Goal: Task Accomplishment & Management: Manage account settings

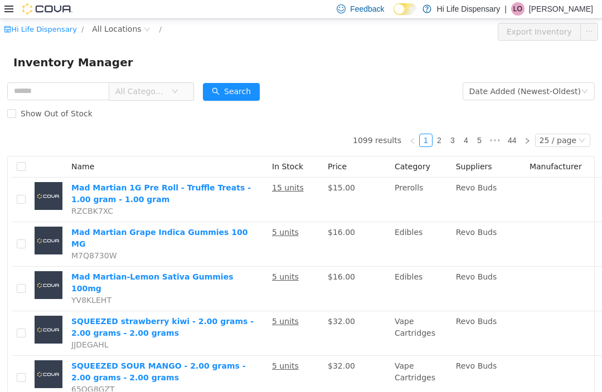
scroll to position [-1, 0]
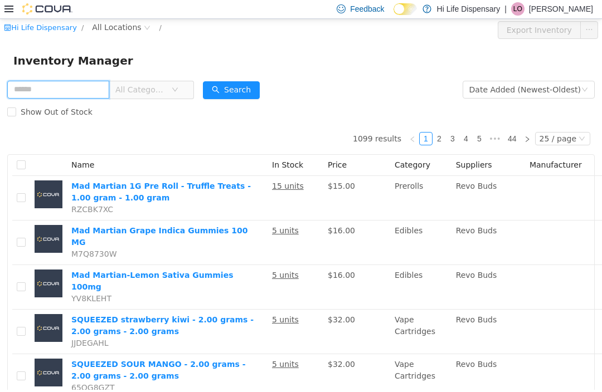
click at [109, 82] on input "text" at bounding box center [58, 90] width 102 height 18
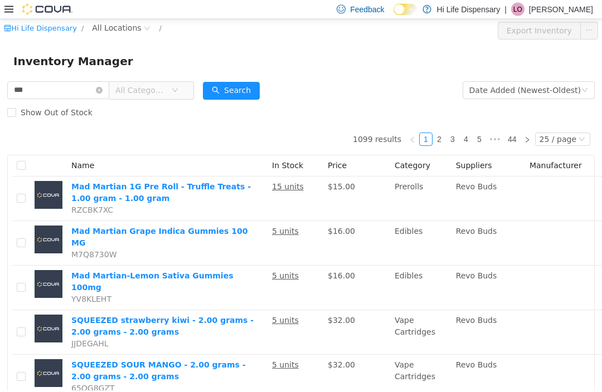
click at [185, 89] on span "All Categories" at bounding box center [147, 90] width 76 height 18
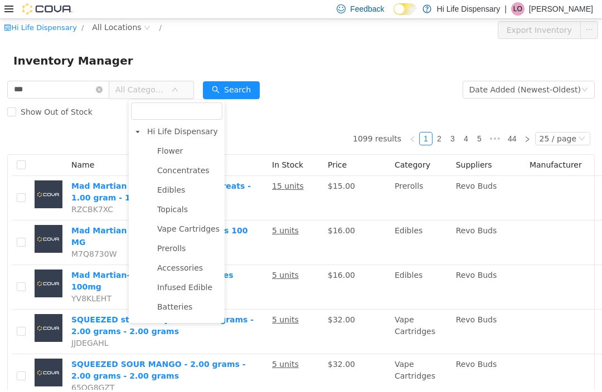
click at [183, 255] on span "Prerolls" at bounding box center [188, 248] width 68 height 15
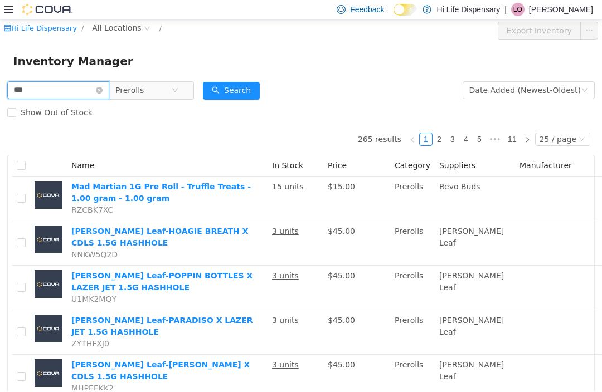
click at [62, 87] on input "***" at bounding box center [58, 90] width 102 height 18
click at [257, 92] on button "Search" at bounding box center [231, 91] width 57 height 18
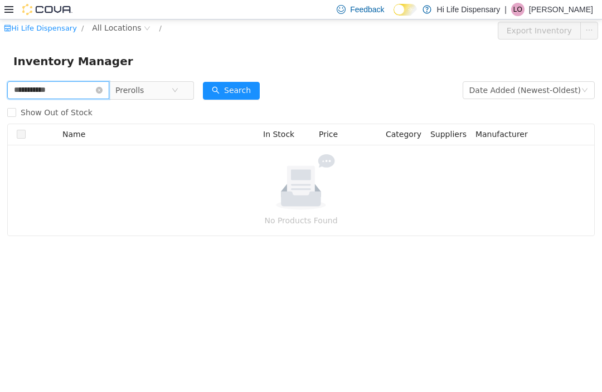
click at [109, 86] on input "**********" at bounding box center [58, 90] width 102 height 18
click at [109, 89] on input "**********" at bounding box center [58, 90] width 102 height 18
type input "*"
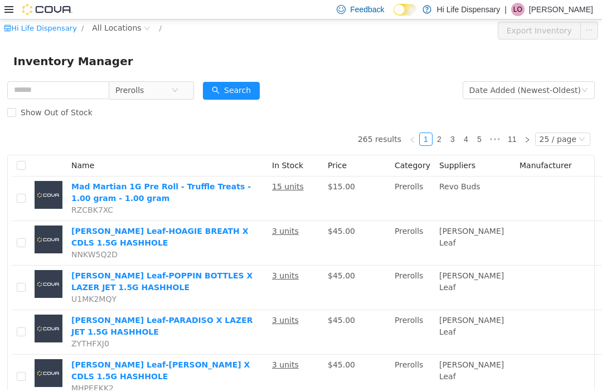
click at [260, 90] on button "Search" at bounding box center [231, 91] width 57 height 18
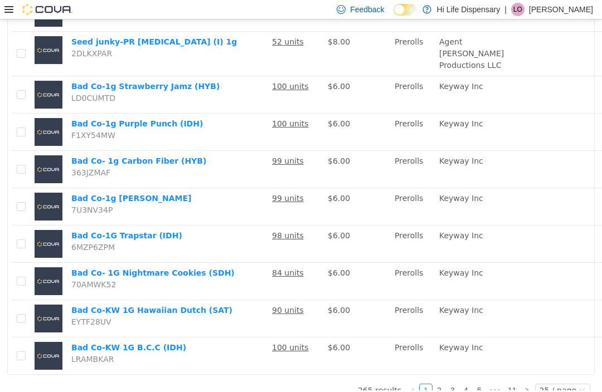
scroll to position [36, 0]
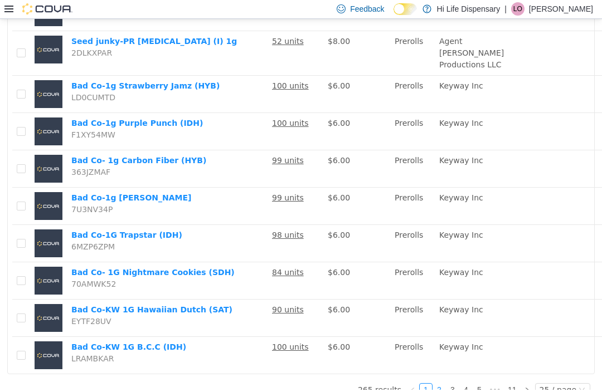
click at [445, 392] on link "2" at bounding box center [439, 390] width 12 height 12
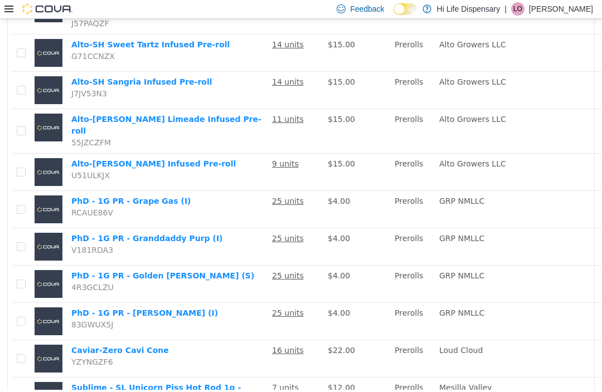
scroll to position [369, 0]
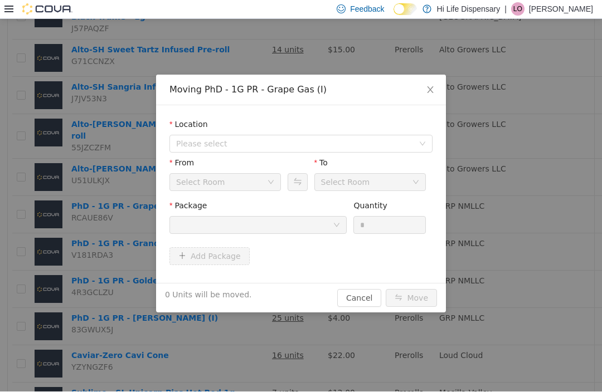
click at [371, 145] on span "Please select" at bounding box center [294, 143] width 237 height 11
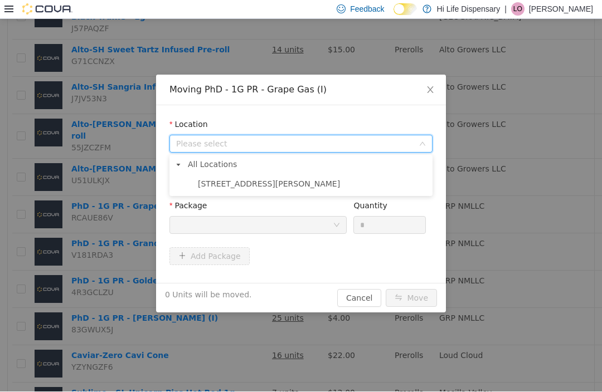
click at [335, 191] on span "[STREET_ADDRESS][PERSON_NAME]" at bounding box center [312, 184] width 235 height 15
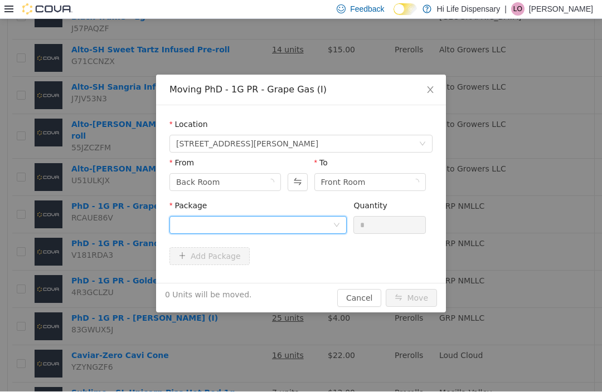
click at [339, 225] on icon "icon: down" at bounding box center [336, 225] width 7 height 7
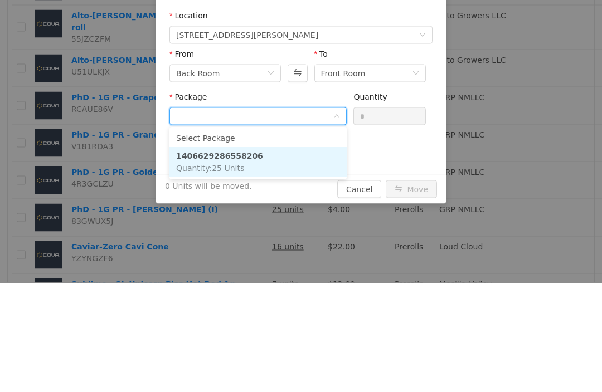
click at [301, 168] on li "1406629286558206 Quantity : 25 Units" at bounding box center [257, 163] width 177 height 30
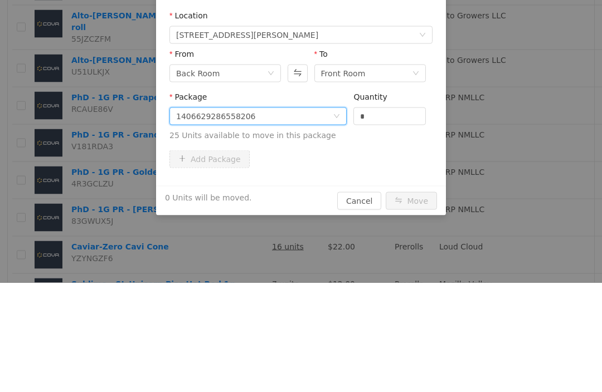
scroll to position [2, 0]
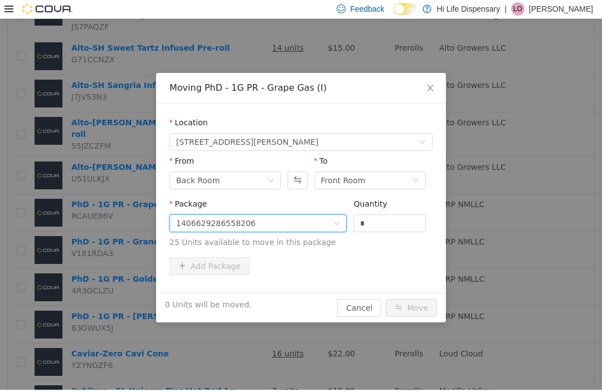
click at [392, 220] on input "*" at bounding box center [389, 223] width 71 height 17
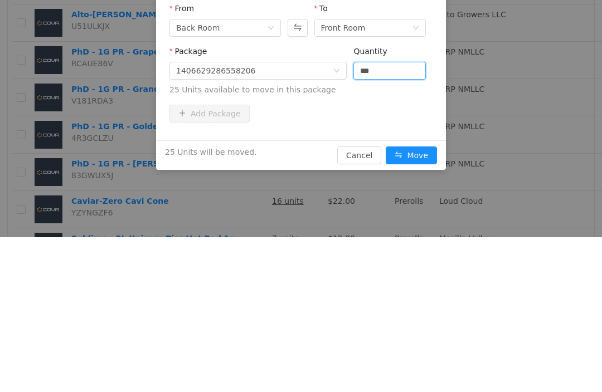
click at [423, 153] on button "Move" at bounding box center [411, 156] width 51 height 18
type input "**"
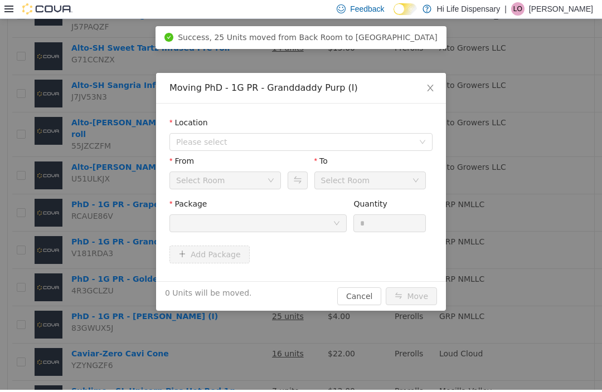
click at [343, 141] on span "Please select" at bounding box center [294, 142] width 237 height 11
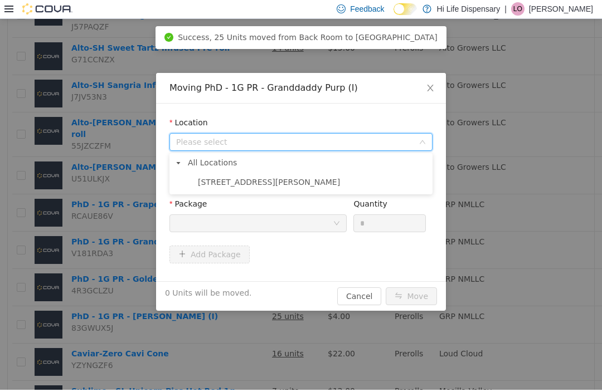
click at [303, 184] on span "[STREET_ADDRESS][PERSON_NAME]" at bounding box center [312, 182] width 235 height 15
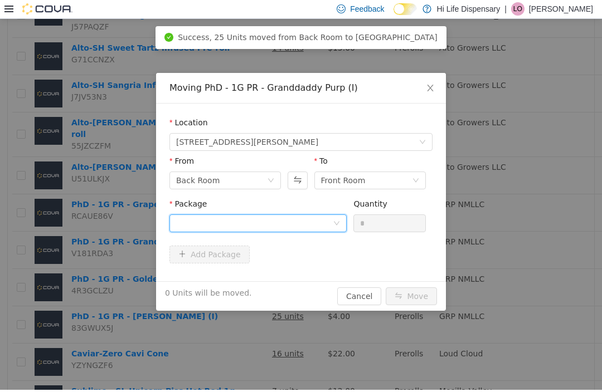
click at [339, 226] on icon "icon: down" at bounding box center [336, 223] width 7 height 7
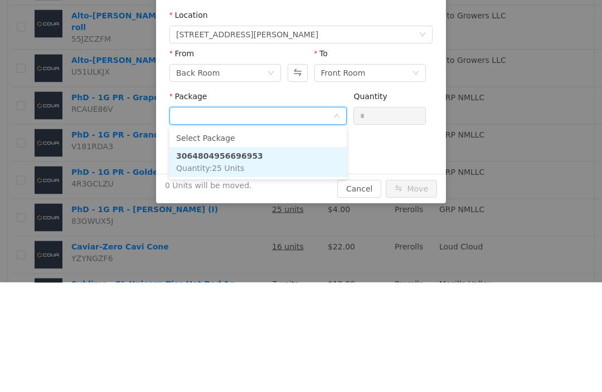
click at [290, 169] on li "3064804956696953 Quantity : 25 Units" at bounding box center [257, 163] width 177 height 30
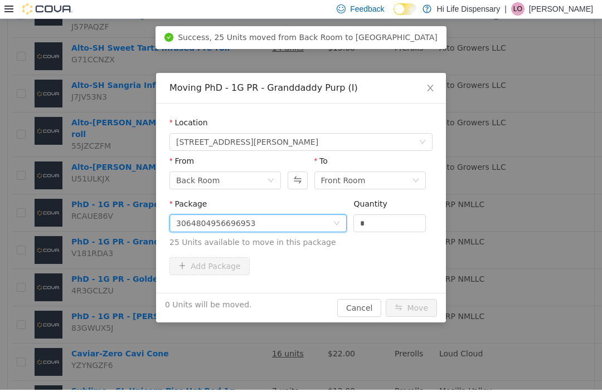
click at [389, 228] on input "*" at bounding box center [389, 223] width 71 height 17
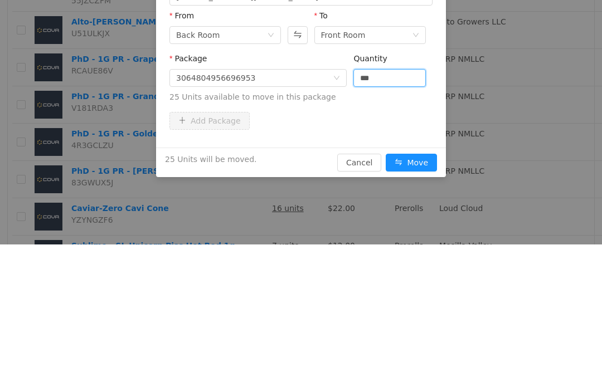
click at [418, 165] on button "Move" at bounding box center [411, 163] width 51 height 18
type input "**"
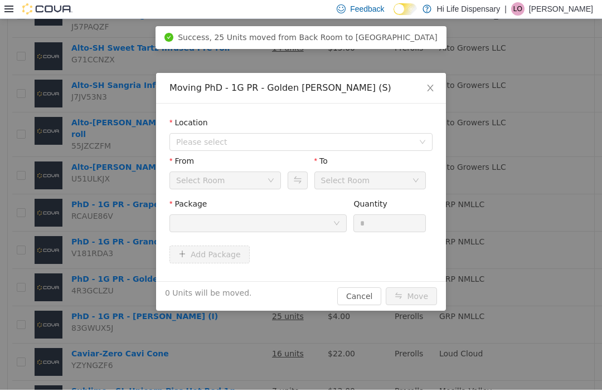
click at [288, 141] on span "Please select" at bounding box center [294, 142] width 237 height 11
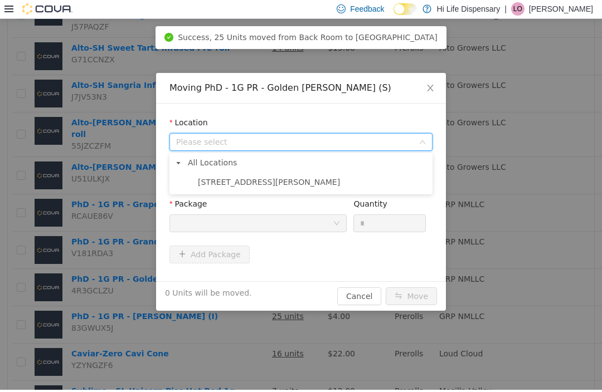
click at [274, 184] on span "[STREET_ADDRESS][PERSON_NAME]" at bounding box center [312, 182] width 235 height 15
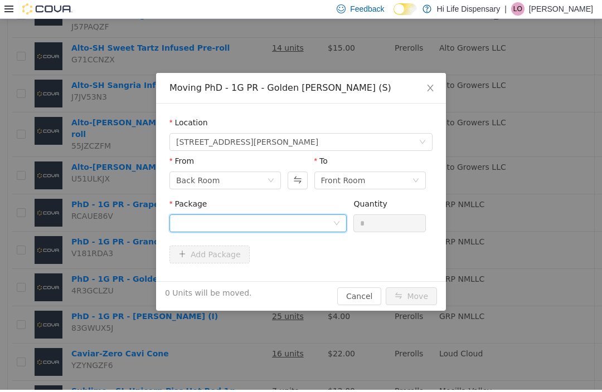
click at [302, 225] on div at bounding box center [254, 223] width 157 height 17
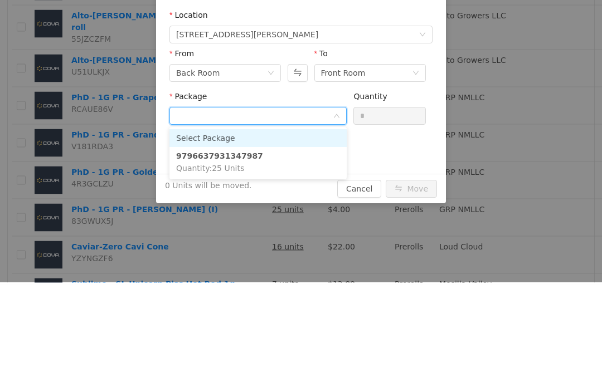
click at [279, 169] on li "9796637931347987 Quantity : 25 Units" at bounding box center [257, 163] width 177 height 30
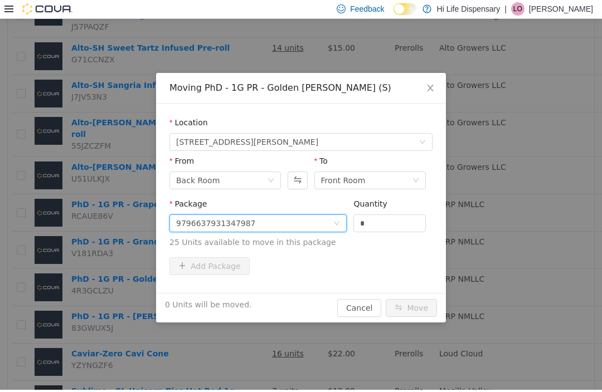
click at [388, 218] on input "*" at bounding box center [389, 223] width 71 height 17
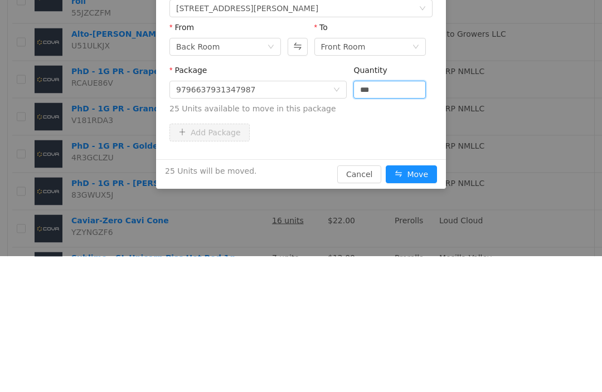
click at [421, 183] on button "Move" at bounding box center [411, 175] width 51 height 18
type input "**"
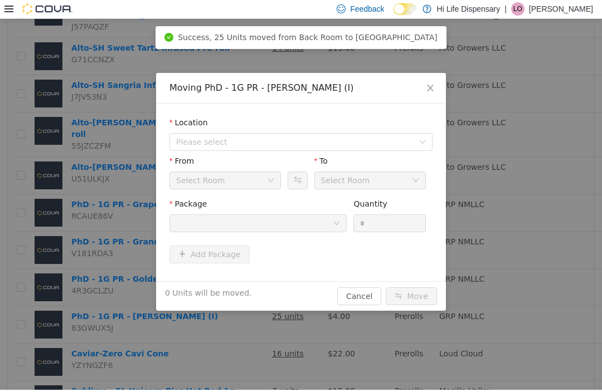
click at [350, 143] on span "Please select" at bounding box center [294, 142] width 237 height 11
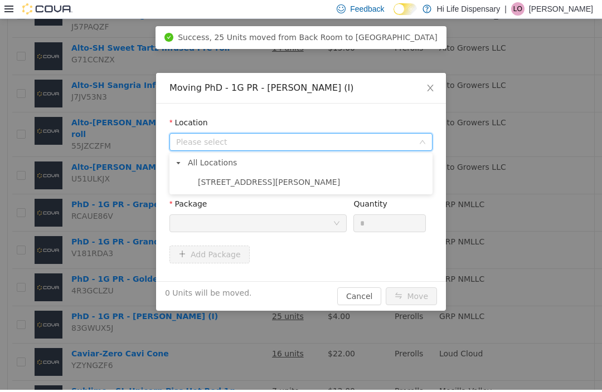
click at [296, 185] on span "[STREET_ADDRESS][PERSON_NAME]" at bounding box center [312, 182] width 235 height 15
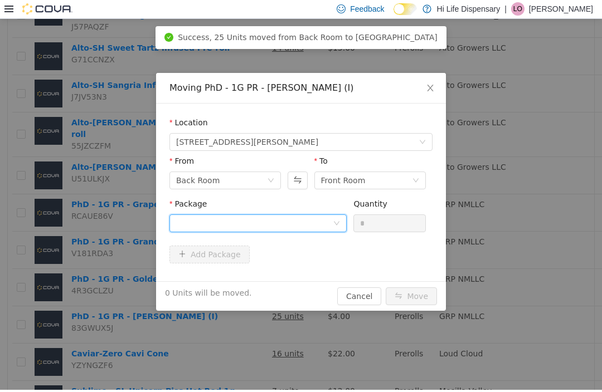
click at [300, 223] on div at bounding box center [254, 223] width 157 height 17
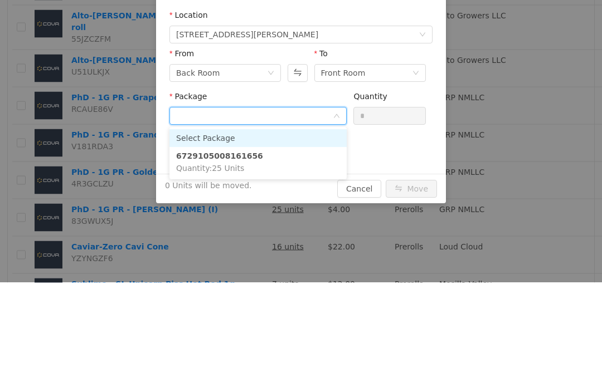
click at [296, 169] on li "6729105008161656 Quantity : 25 Units" at bounding box center [257, 163] width 177 height 30
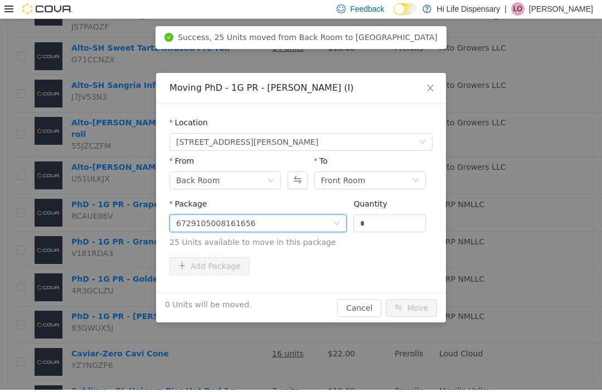
click at [384, 222] on input "*" at bounding box center [389, 223] width 71 height 17
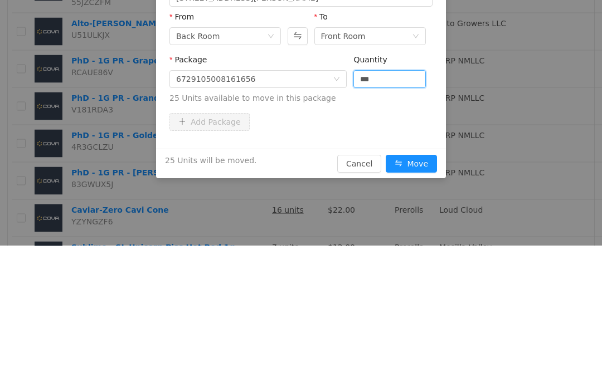
click at [413, 169] on button "Move" at bounding box center [411, 164] width 51 height 18
type input "**"
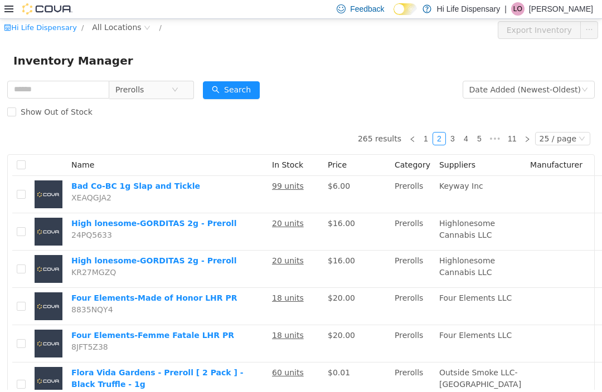
scroll to position [0, 0]
click at [78, 91] on input "text" at bounding box center [58, 90] width 102 height 18
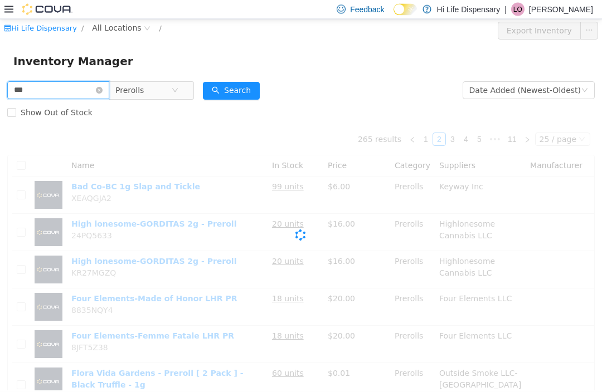
type input "***"
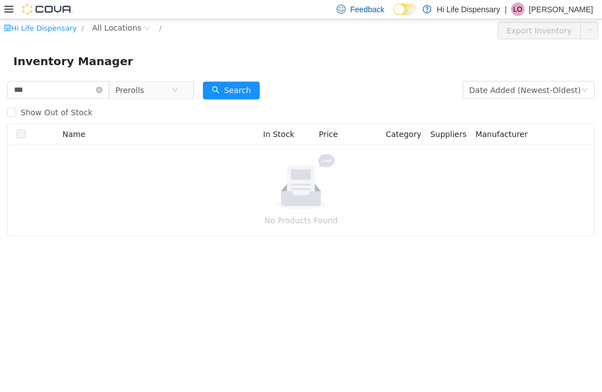
click at [178, 86] on icon "icon: close-circle" at bounding box center [175, 89] width 7 height 7
click at [103, 89] on icon "icon: close-circle" at bounding box center [99, 89] width 7 height 7
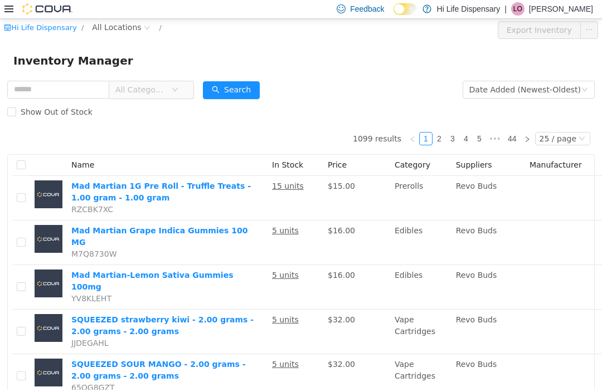
click at [185, 84] on span "All Categories" at bounding box center [147, 90] width 76 height 18
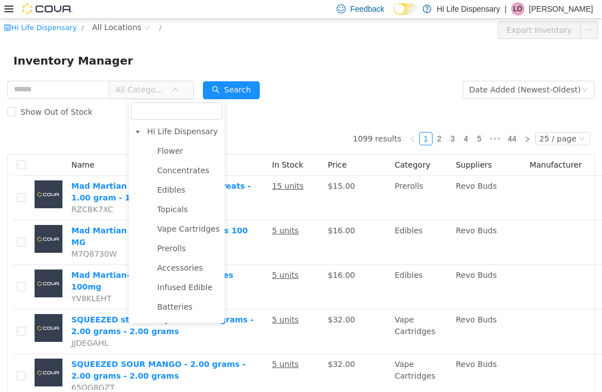
click at [176, 250] on span "Prerolls" at bounding box center [171, 248] width 28 height 9
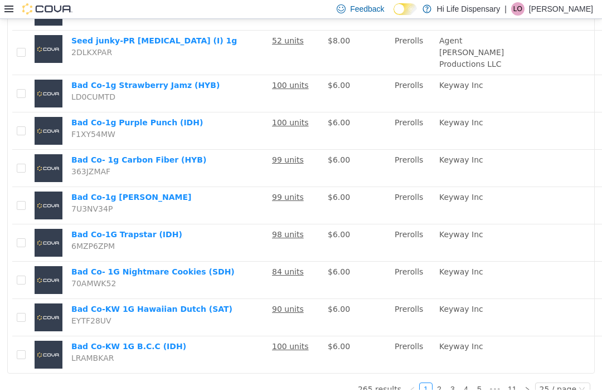
scroll to position [778, 0]
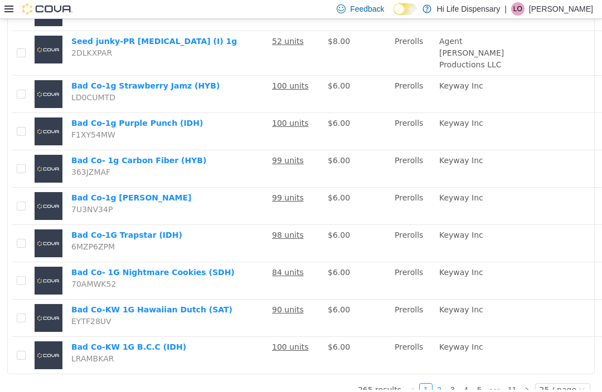
click at [445, 392] on link "2" at bounding box center [439, 390] width 12 height 12
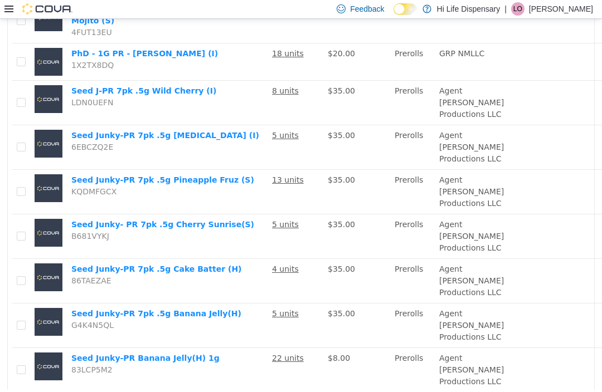
scroll to position [796, 0]
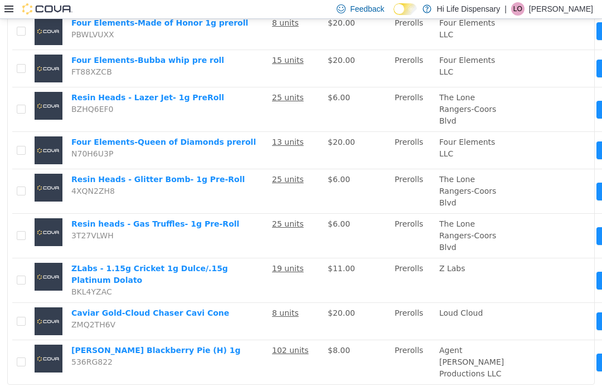
scroll to position [803, 0]
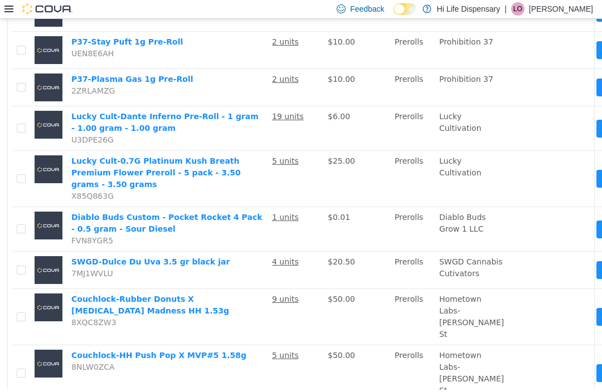
scroll to position [829, 0]
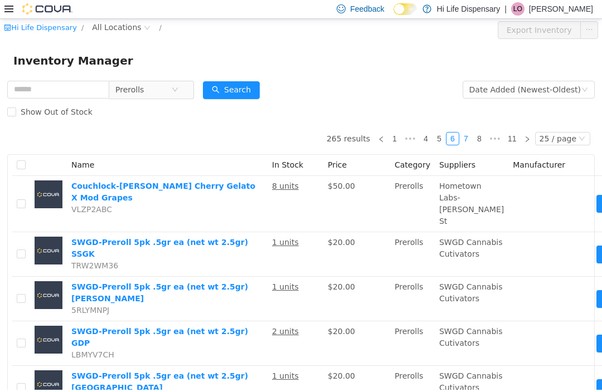
click at [466, 140] on link "7" at bounding box center [466, 139] width 12 height 12
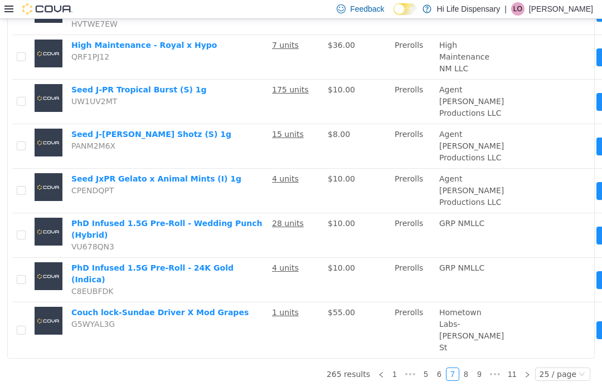
scroll to position [889, 0]
click at [471, 381] on link "8" at bounding box center [466, 374] width 12 height 12
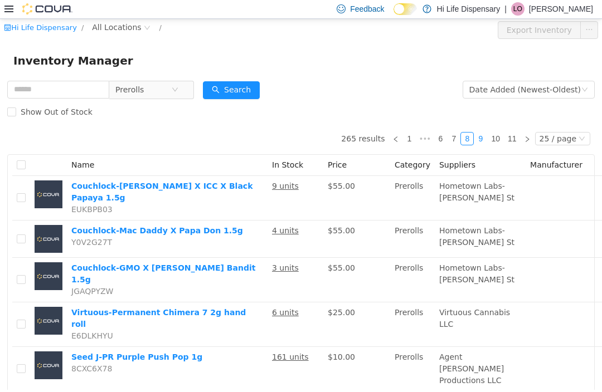
click at [486, 137] on link "9" at bounding box center [480, 139] width 12 height 12
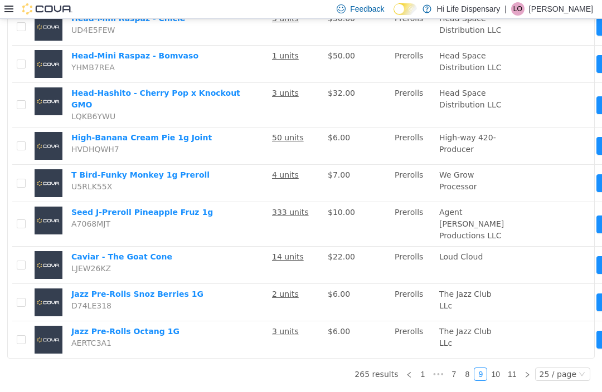
scroll to position [839, 0]
click at [498, 381] on link "10" at bounding box center [496, 374] width 16 height 12
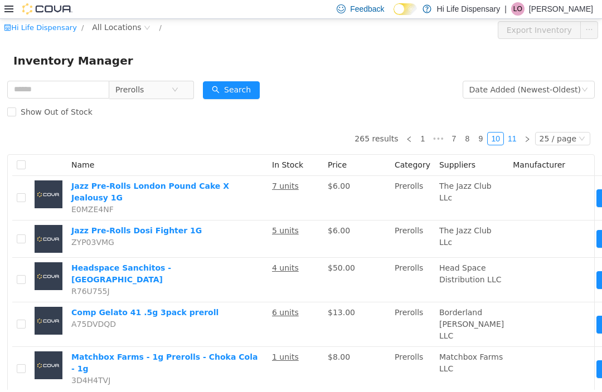
click at [516, 138] on link "11" at bounding box center [512, 139] width 16 height 12
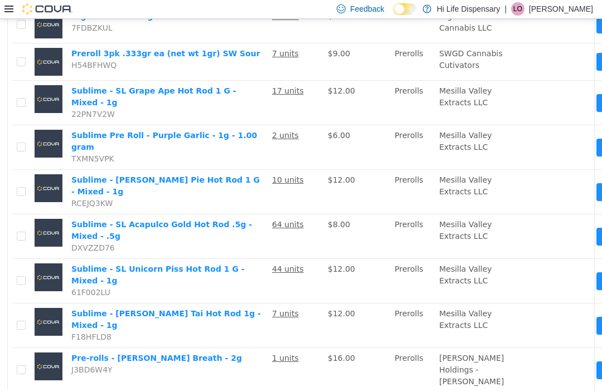
scroll to position [422, 0]
